Goal: Information Seeking & Learning: Learn about a topic

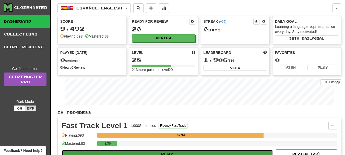
click at [133, 152] on button "Play" at bounding box center [167, 154] width 211 height 9
select select "**"
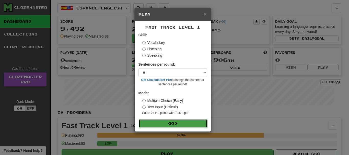
click at [176, 126] on button "Go" at bounding box center [173, 123] width 68 height 9
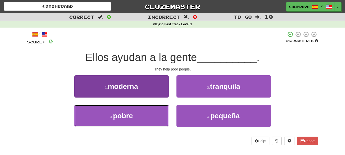
click at [142, 109] on button "3 . pobre" at bounding box center [121, 116] width 94 height 22
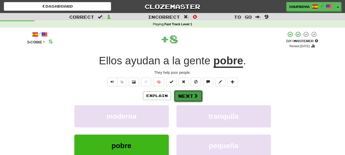
click at [191, 92] on button "Next" at bounding box center [188, 96] width 29 height 12
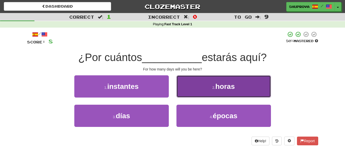
click at [197, 89] on button "2 . horas" at bounding box center [223, 86] width 94 height 22
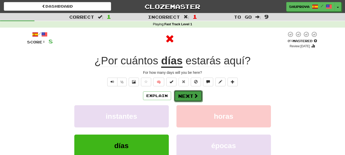
click at [182, 98] on button "Next" at bounding box center [188, 96] width 29 height 12
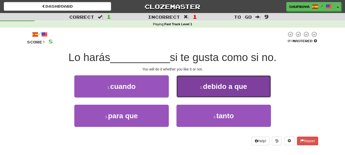
click at [188, 94] on button "2 . debido a que" at bounding box center [223, 86] width 94 height 22
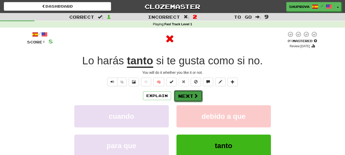
click at [180, 96] on button "Next" at bounding box center [188, 96] width 29 height 12
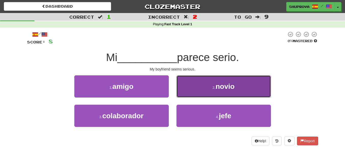
click at [203, 95] on button "2 . novio" at bounding box center [223, 86] width 94 height 22
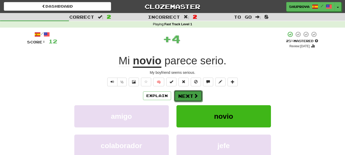
click at [188, 96] on button "Next" at bounding box center [188, 96] width 29 height 12
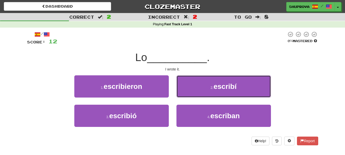
click at [188, 96] on button "2 . escribí" at bounding box center [223, 86] width 94 height 22
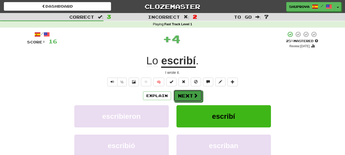
click at [188, 96] on button "Next" at bounding box center [188, 96] width 29 height 12
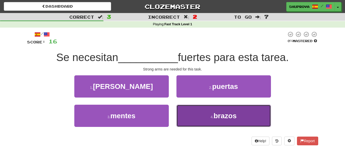
click at [201, 117] on button "4 . brazos" at bounding box center [223, 116] width 94 height 22
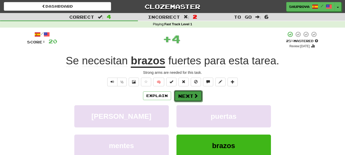
click at [189, 96] on button "Next" at bounding box center [188, 96] width 29 height 12
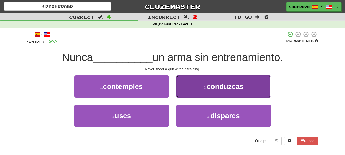
click at [190, 92] on button "2 . conduzcas" at bounding box center [223, 86] width 94 height 22
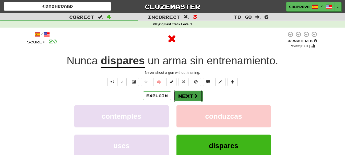
click at [182, 93] on button "Next" at bounding box center [188, 96] width 29 height 12
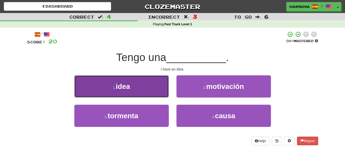
click at [163, 92] on button "1 . idea" at bounding box center [121, 86] width 94 height 22
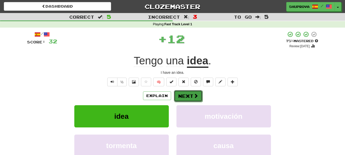
click at [176, 95] on button "Next" at bounding box center [188, 96] width 29 height 12
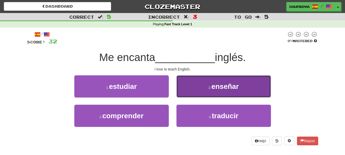
click at [187, 95] on button "2 . enseñar" at bounding box center [223, 86] width 94 height 22
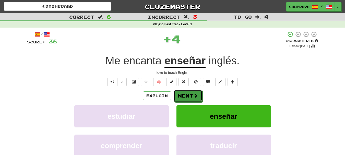
click at [187, 95] on button "Next" at bounding box center [188, 96] width 29 height 12
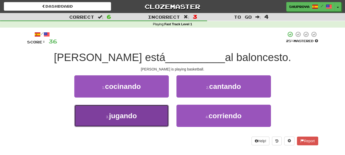
click at [153, 109] on button "3 . jugando" at bounding box center [121, 116] width 94 height 22
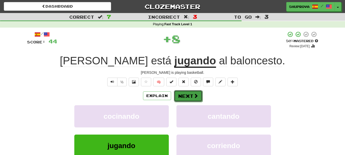
click at [180, 94] on button "Next" at bounding box center [188, 96] width 29 height 12
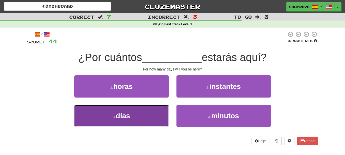
click at [157, 113] on button "3 . días" at bounding box center [121, 116] width 94 height 22
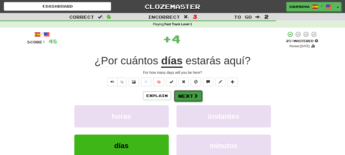
click at [180, 96] on button "Next" at bounding box center [188, 96] width 29 height 12
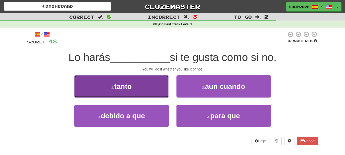
click at [163, 92] on button "1 . tanto" at bounding box center [121, 86] width 94 height 22
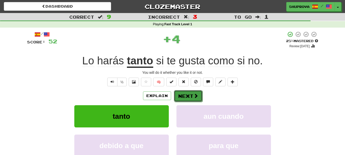
click at [184, 96] on button "Next" at bounding box center [188, 96] width 29 height 12
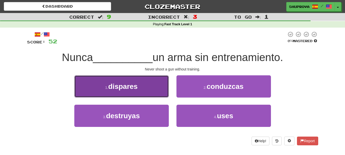
click at [157, 89] on button "1 . dispares" at bounding box center [121, 86] width 94 height 22
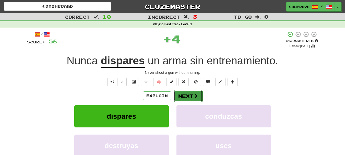
click at [185, 96] on button "Next" at bounding box center [188, 96] width 29 height 12
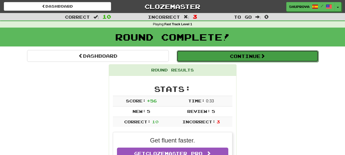
click at [209, 56] on button "Continue" at bounding box center [248, 56] width 142 height 12
